Goal: Find specific page/section: Find specific page/section

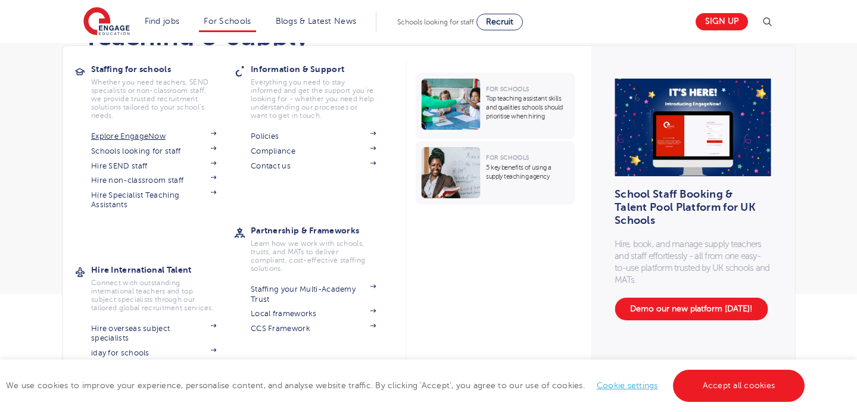
scroll to position [80, 0]
click at [188, 136] on link "Explore EngageNow" at bounding box center [153, 137] width 125 height 10
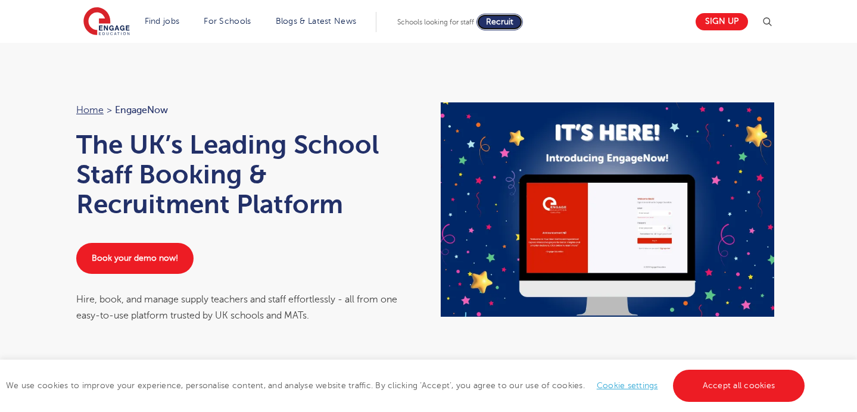
click at [505, 17] on link "Recruit" at bounding box center [499, 22] width 46 height 17
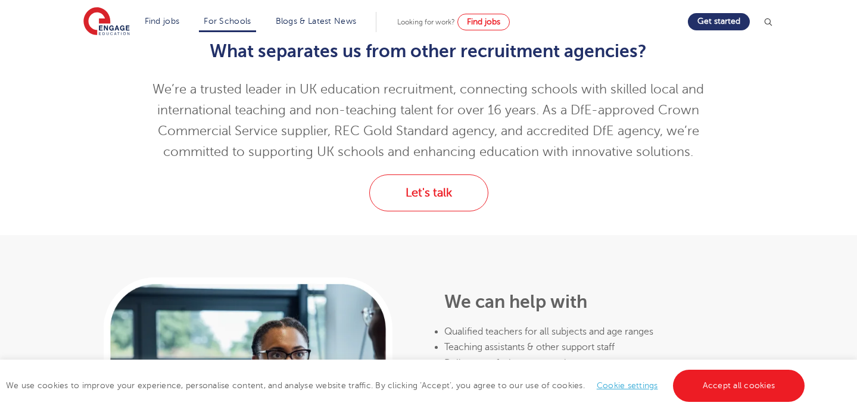
scroll to position [391, 0]
